Goal: Task Accomplishment & Management: Manage account settings

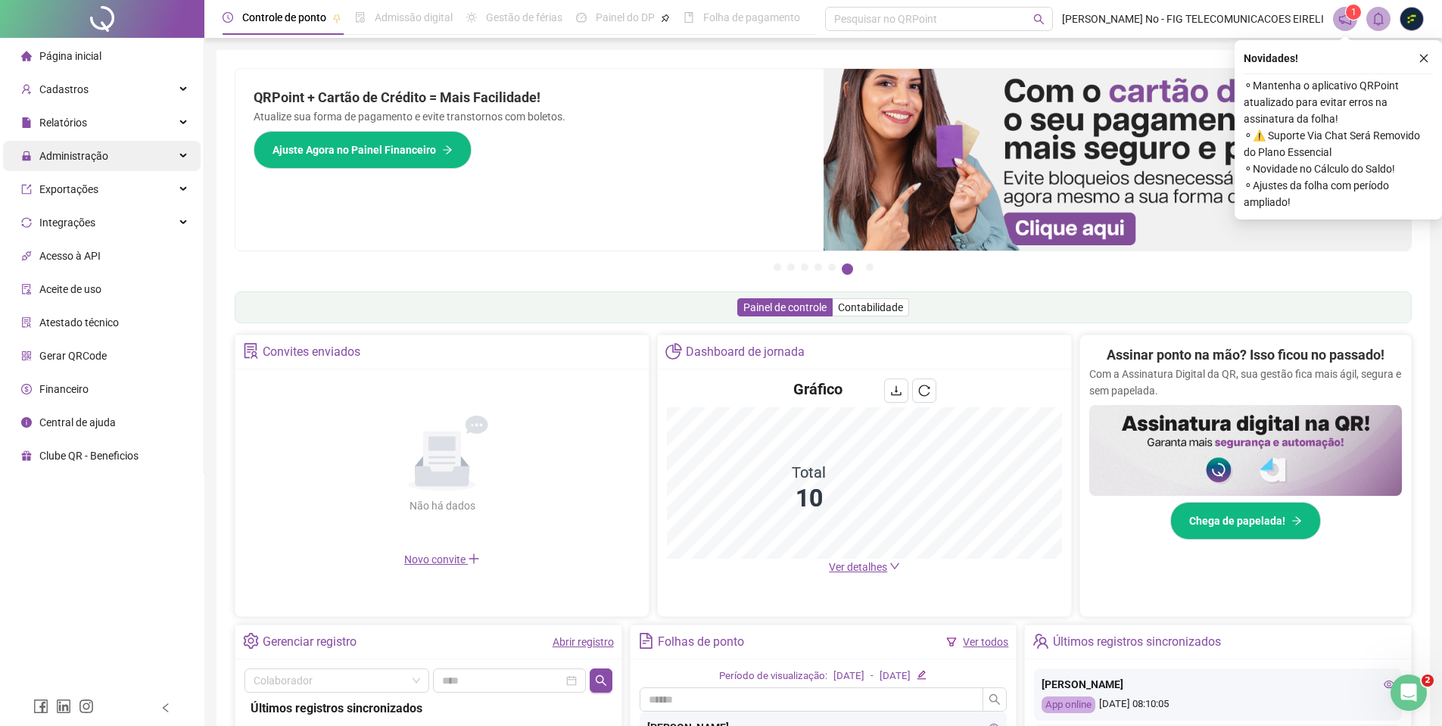
click at [92, 154] on span "Administração" at bounding box center [73, 156] width 69 height 12
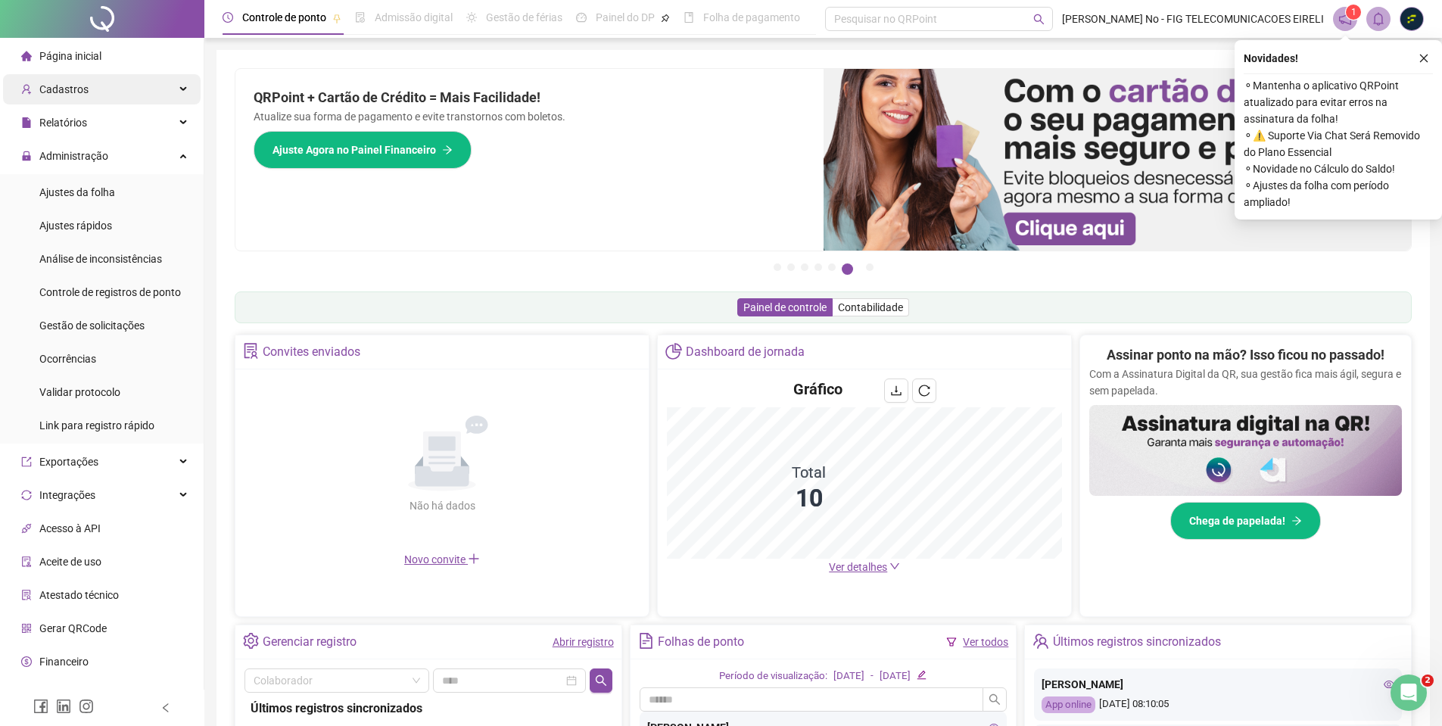
click at [110, 92] on div "Cadastros" at bounding box center [102, 89] width 198 height 30
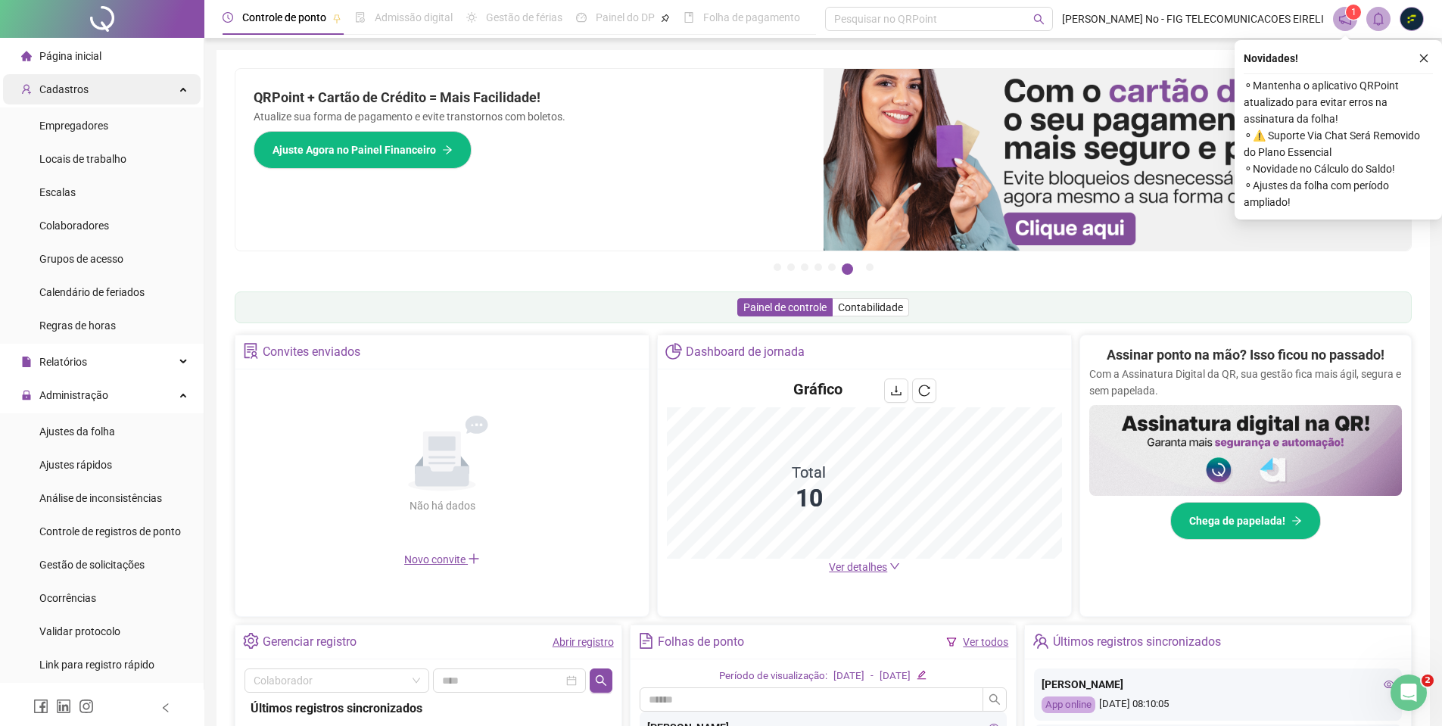
click at [126, 87] on div "Cadastros" at bounding box center [102, 89] width 198 height 30
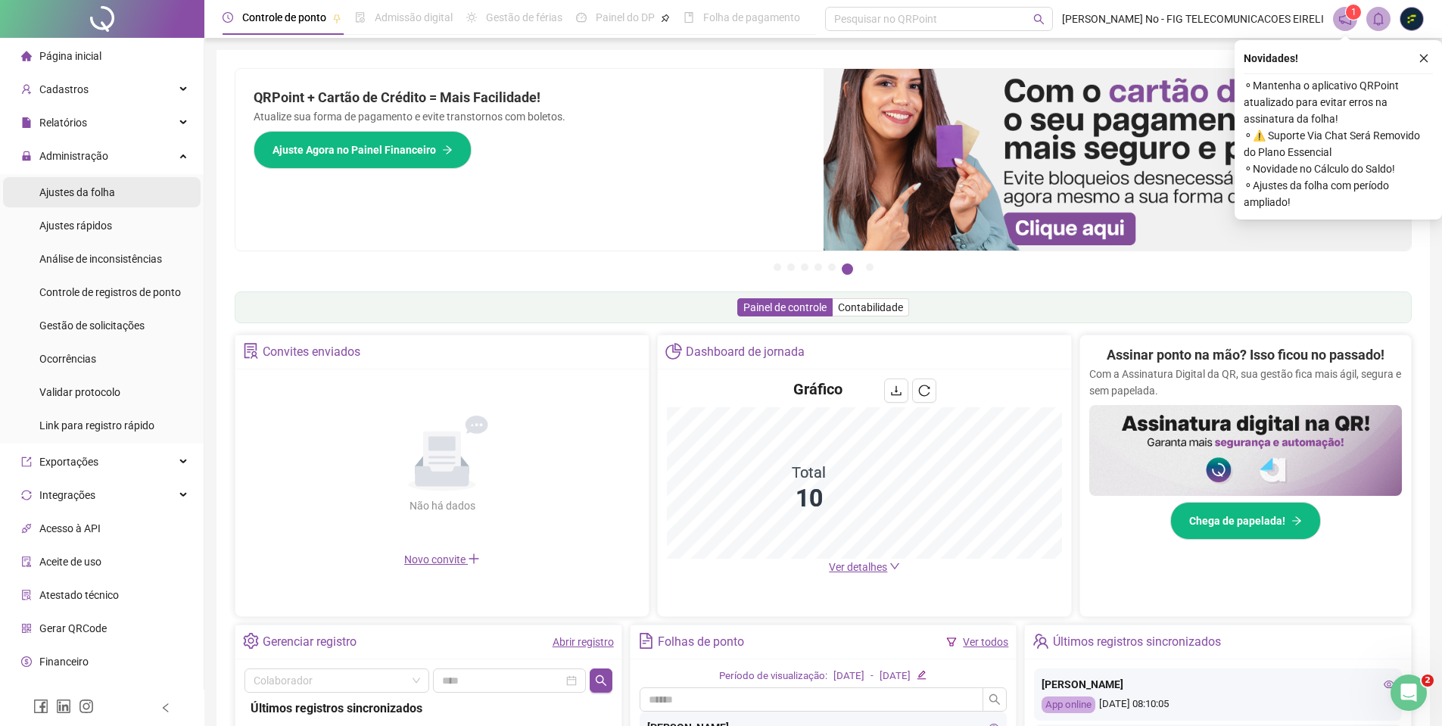
click at [95, 193] on span "Ajustes da folha" at bounding box center [77, 192] width 76 height 12
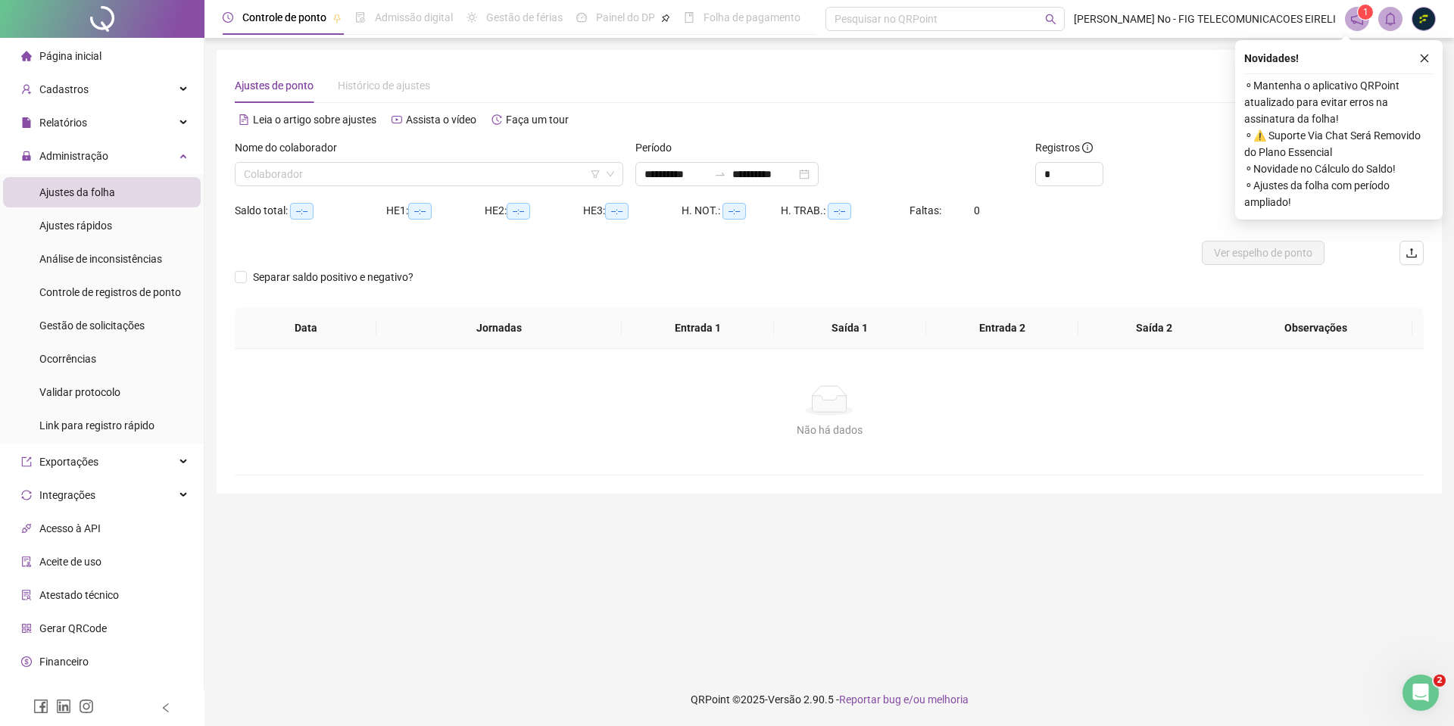
type input "**********"
click at [129, 97] on div "Cadastros" at bounding box center [102, 89] width 198 height 30
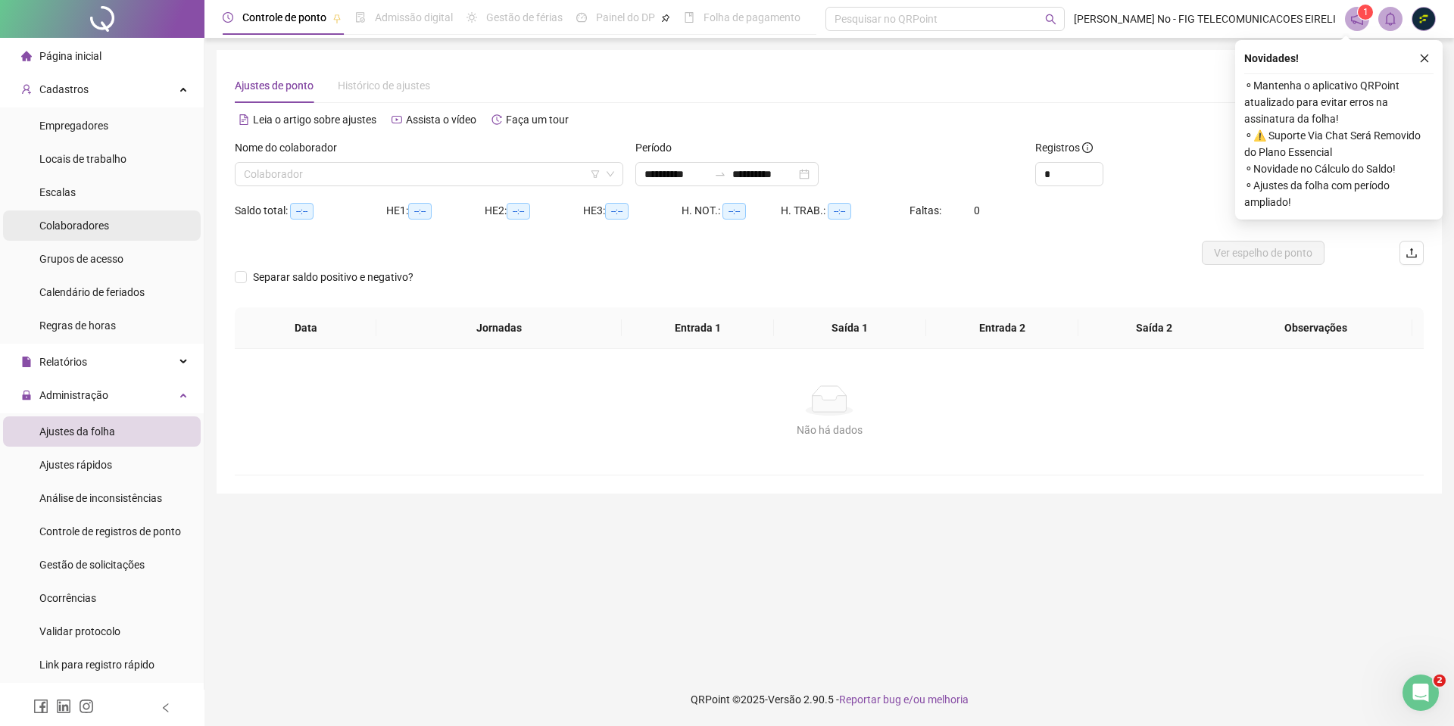
click at [86, 220] on span "Colaboradores" at bounding box center [74, 226] width 70 height 12
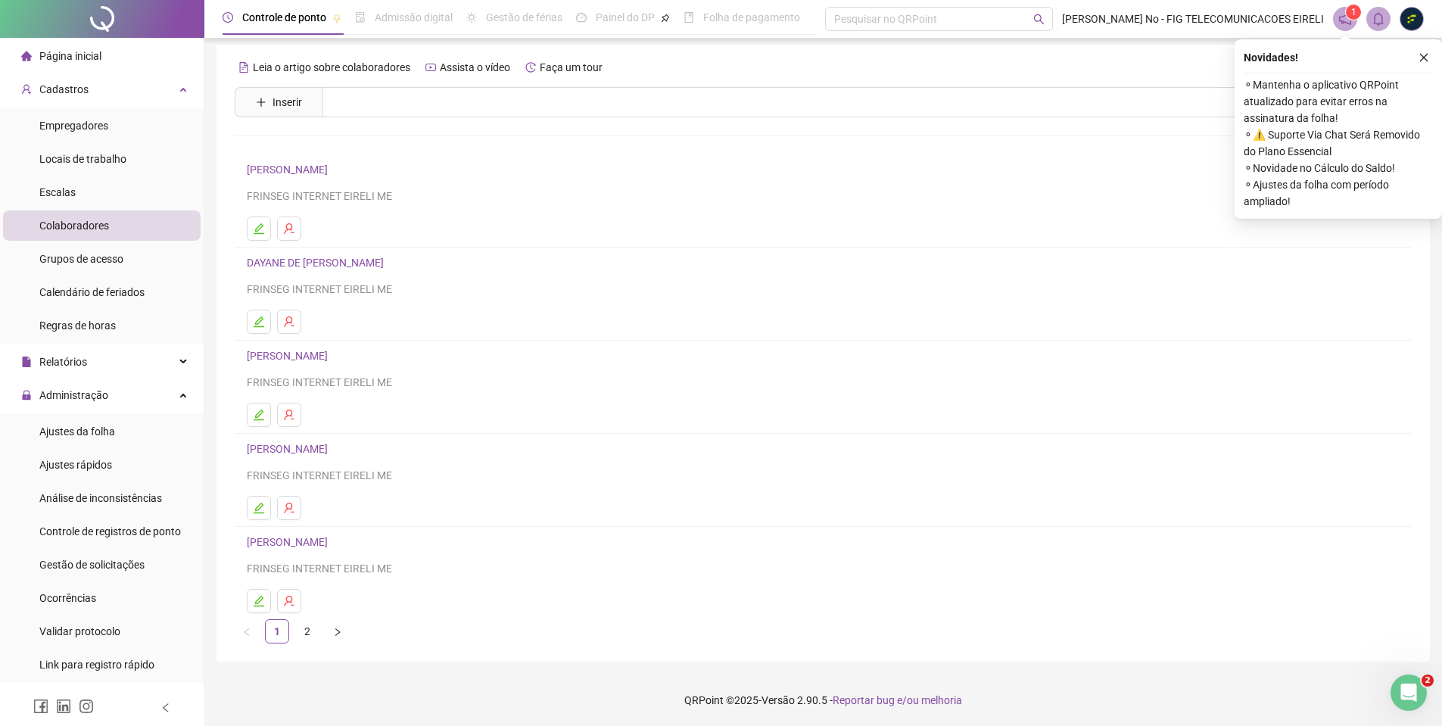
scroll to position [6, 0]
click at [311, 627] on link "2" at bounding box center [307, 630] width 23 height 23
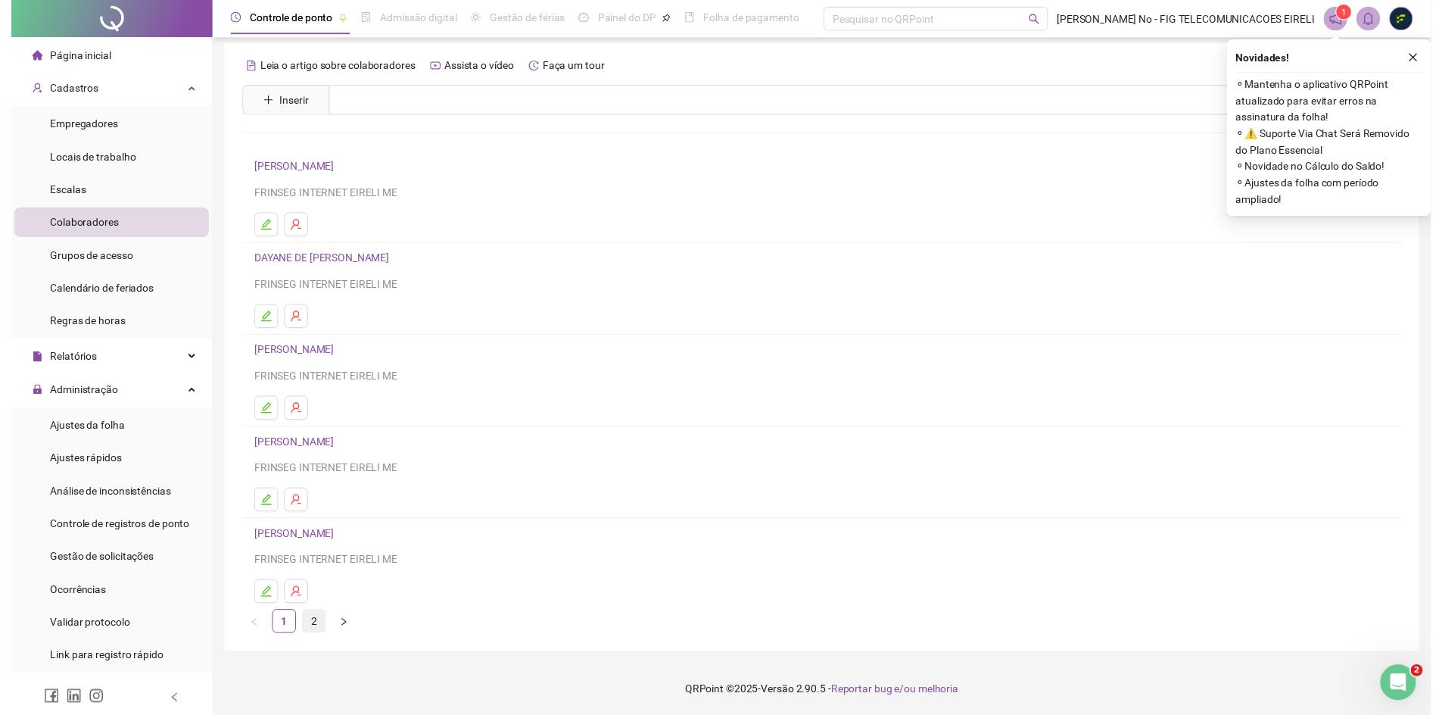
scroll to position [0, 0]
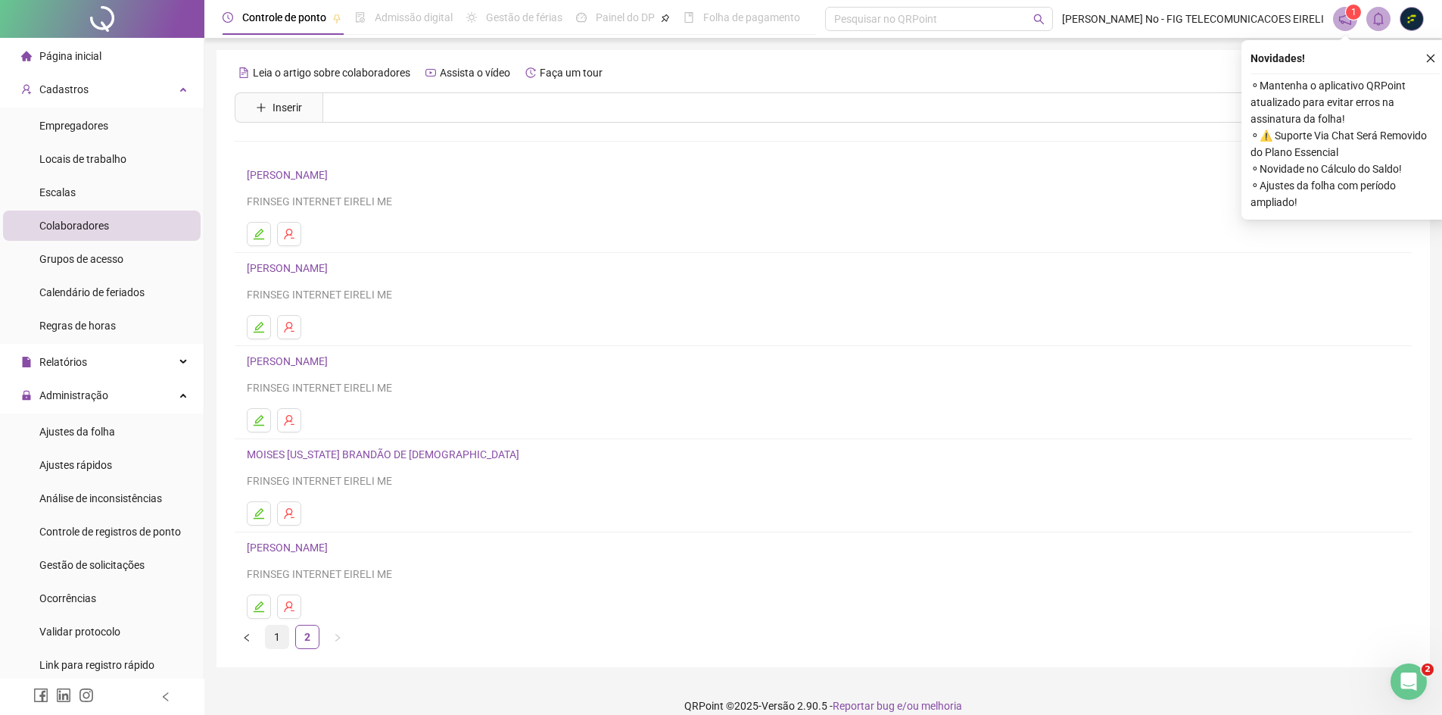
click at [275, 647] on link "1" at bounding box center [277, 636] width 23 height 23
